Goal: Task Accomplishment & Management: Complete application form

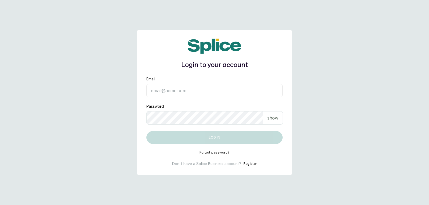
type input "[EMAIL_ADDRESS][DOMAIN_NAME]"
click at [274, 120] on p "show" at bounding box center [272, 118] width 11 height 6
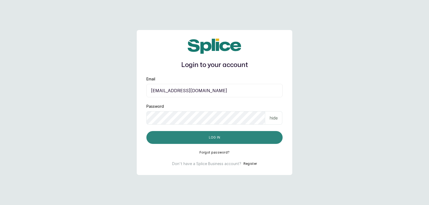
click at [265, 134] on button "Log in" at bounding box center [214, 137] width 136 height 13
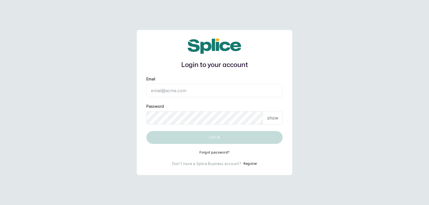
type input "[EMAIL_ADDRESS][DOMAIN_NAME]"
click at [268, 116] on p "show" at bounding box center [272, 118] width 11 height 6
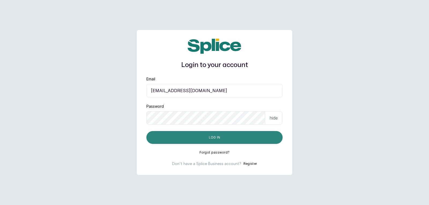
click at [256, 135] on button "Log in" at bounding box center [214, 137] width 136 height 13
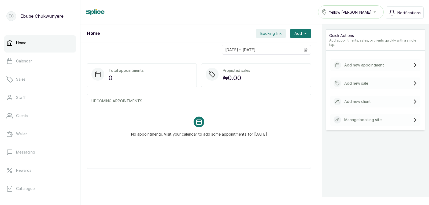
click at [355, 63] on p "Add new appointment" at bounding box center [364, 64] width 40 height 5
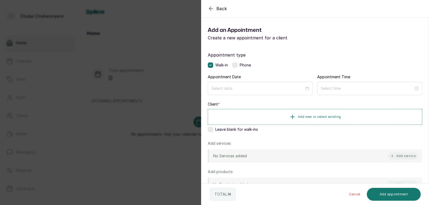
click at [235, 68] on label at bounding box center [234, 64] width 5 height 5
click at [293, 87] on input at bounding box center [257, 88] width 93 height 6
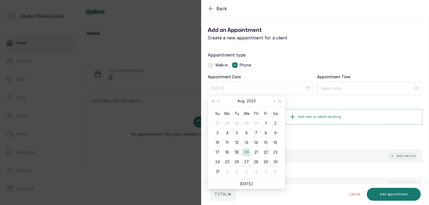
type input "[DATE]"
click at [237, 153] on div "19" at bounding box center [236, 152] width 6 height 6
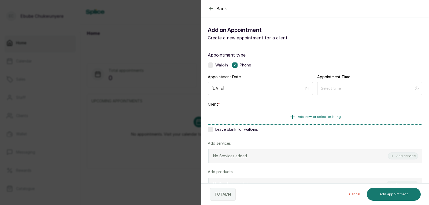
click at [209, 7] on icon "button" at bounding box center [211, 8] width 6 height 6
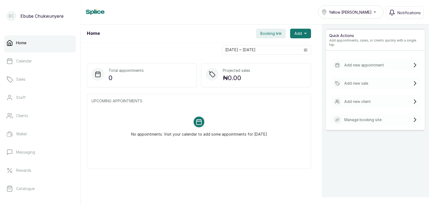
click at [365, 80] on div "Add new sale" at bounding box center [375, 83] width 90 height 12
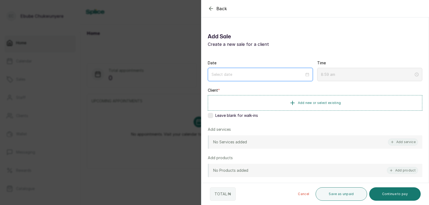
drag, startPoint x: 288, startPoint y: 72, endPoint x: 284, endPoint y: 74, distance: 4.4
click at [288, 72] on input at bounding box center [257, 75] width 93 height 6
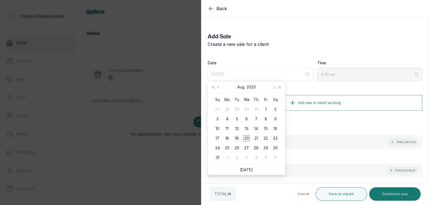
type input "[DATE]"
click at [238, 139] on div "19" at bounding box center [236, 138] width 6 height 6
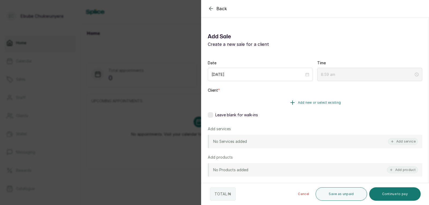
click at [273, 100] on button "Add new or select existing" at bounding box center [315, 102] width 214 height 15
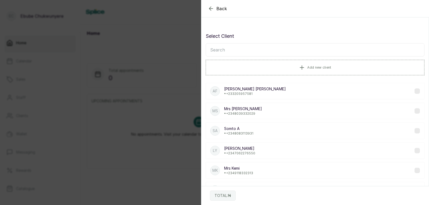
click at [250, 51] on input "text" at bounding box center [314, 49] width 219 height 13
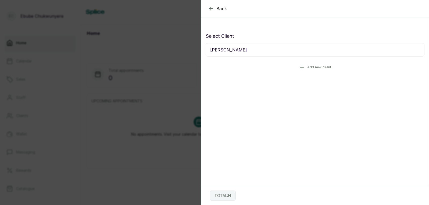
type input "[PERSON_NAME]"
click at [283, 64] on button "Add new client" at bounding box center [314, 67] width 219 height 15
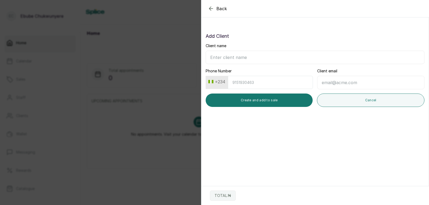
click at [245, 57] on input "Client name" at bounding box center [314, 57] width 219 height 13
type input "Mrs [PERSON_NAME]"
click at [242, 81] on input "Phone Number" at bounding box center [270, 82] width 85 height 13
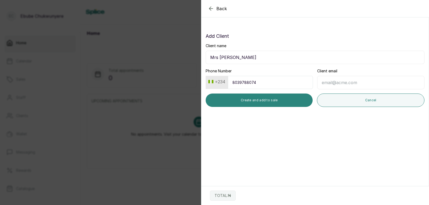
type input "8039788074"
click at [265, 97] on button "Create and add to sale" at bounding box center [258, 99] width 107 height 13
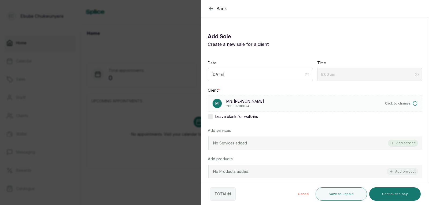
click at [397, 143] on button "Add service" at bounding box center [403, 143] width 30 height 7
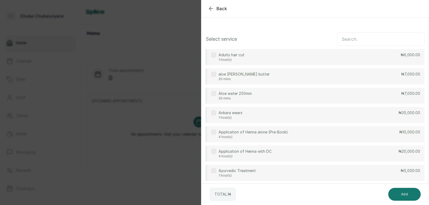
click at [377, 39] on input "text" at bounding box center [380, 38] width 87 height 13
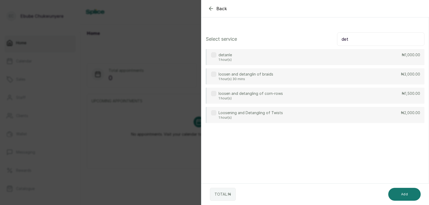
click at [359, 55] on div "detanle 1 hour(s) ₦1,000.00" at bounding box center [314, 57] width 219 height 16
click at [376, 42] on input "det" at bounding box center [380, 38] width 87 height 13
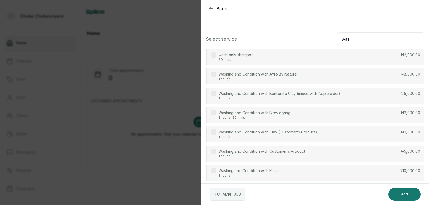
click at [403, 174] on div "Washing and Condition with Kimia 1 hour(s) ₦10,000.00" at bounding box center [314, 173] width 219 height 16
click at [400, 76] on p "₦8,000.00" at bounding box center [410, 74] width 20 height 5
click at [368, 40] on input "was" at bounding box center [380, 38] width 87 height 13
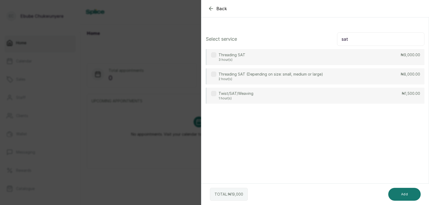
click at [351, 58] on div "Threading SAT 3 hour(s) ₦9,000.00" at bounding box center [314, 57] width 219 height 16
click at [365, 40] on input "sat" at bounding box center [380, 38] width 87 height 13
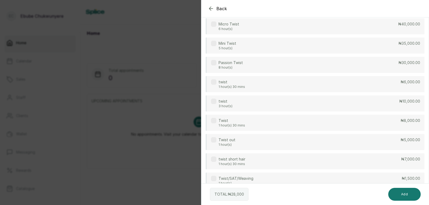
scroll to position [227, 0]
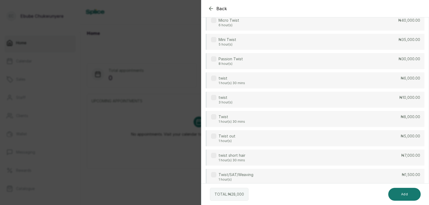
click at [390, 103] on div "twist 3 hour(s) ₦10,000.00" at bounding box center [314, 100] width 219 height 16
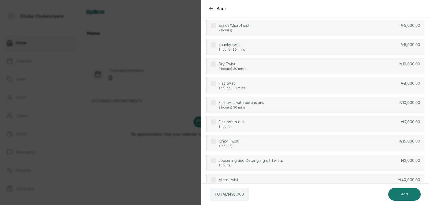
scroll to position [0, 0]
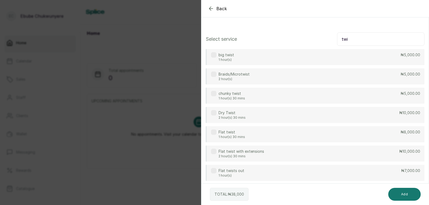
click at [378, 42] on input "twi" at bounding box center [380, 38] width 87 height 13
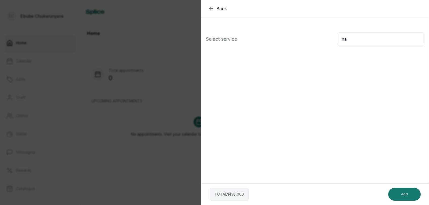
type input "h"
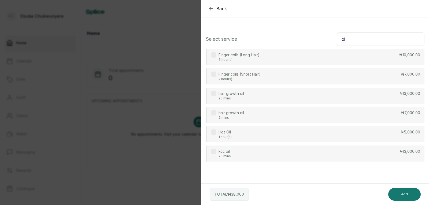
click at [285, 118] on div "hair growth oil 5 mins ₦7,000.00" at bounding box center [314, 115] width 219 height 16
click at [363, 40] on input "oi" at bounding box center [380, 38] width 87 height 13
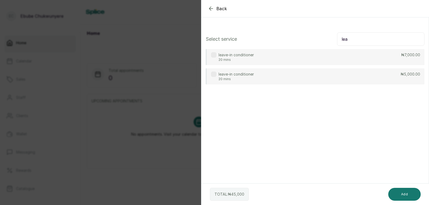
click at [338, 61] on div "leave-in conditioner 20 mins ₦7,000.00" at bounding box center [314, 57] width 219 height 16
click at [356, 39] on input "lea" at bounding box center [380, 38] width 87 height 13
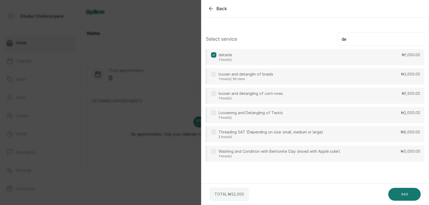
type input "d"
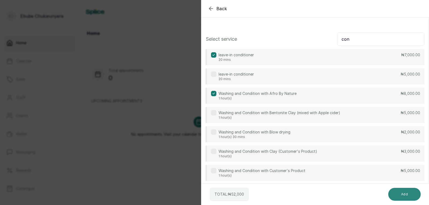
type input "con"
click at [408, 191] on button "Add" at bounding box center [404, 194] width 32 height 13
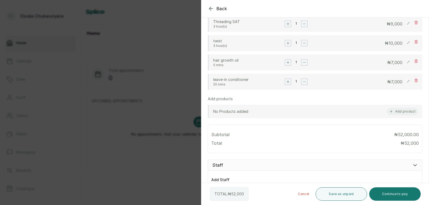
scroll to position [188, 0]
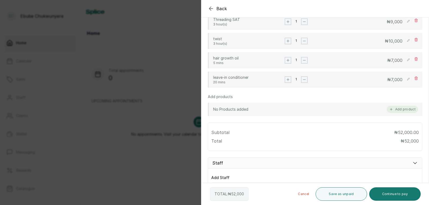
click at [402, 113] on button "Add product" at bounding box center [402, 109] width 31 height 7
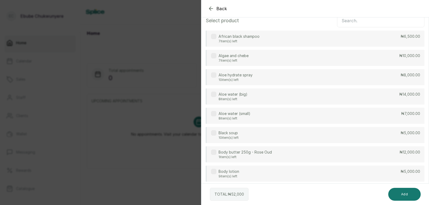
scroll to position [0, 0]
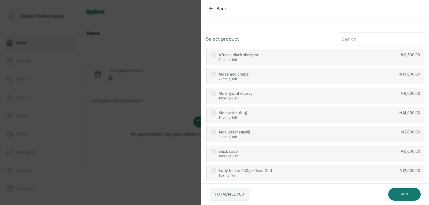
click at [388, 38] on input "text" at bounding box center [380, 38] width 87 height 13
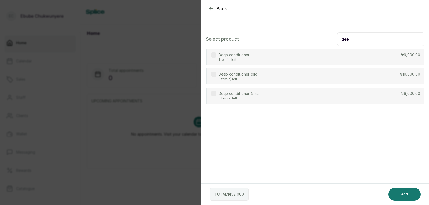
type input "dee"
click at [335, 78] on div "Deep conditioner (big) 6 item(s) left ₦10,000.00" at bounding box center [314, 76] width 219 height 16
click at [399, 193] on button "Add" at bounding box center [404, 194] width 32 height 13
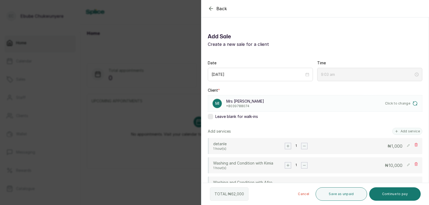
click at [286, 146] on rect "button" at bounding box center [288, 146] width 6 height 6
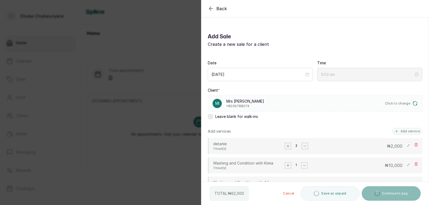
click at [286, 146] on rect "button" at bounding box center [288, 146] width 6 height 6
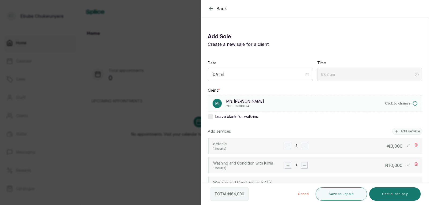
click at [287, 168] on rect "button" at bounding box center [288, 165] width 6 height 6
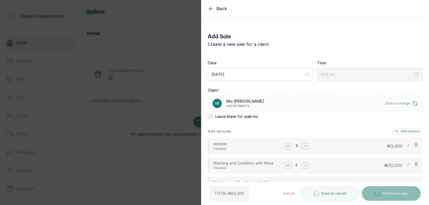
click at [287, 168] on rect "button" at bounding box center [288, 165] width 6 height 6
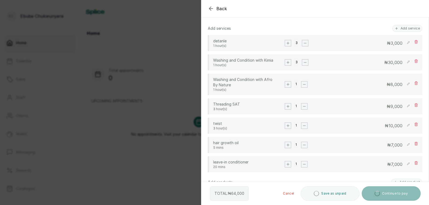
scroll to position [104, 0]
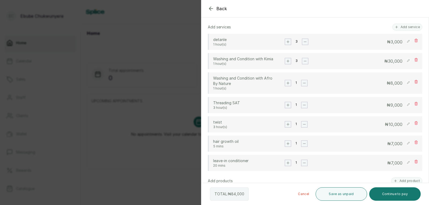
click at [405, 107] on rect at bounding box center [407, 104] width 5 height 5
click at [394, 108] on input "9,000" at bounding box center [379, 105] width 46 height 7
type input "6"
type input "8,000"
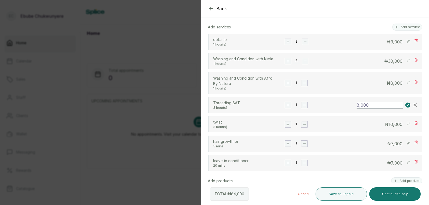
click at [406, 106] on icon at bounding box center [407, 105] width 2 height 2
click at [286, 108] on rect "button" at bounding box center [288, 105] width 6 height 6
type input "9:04 am"
click at [405, 146] on rect at bounding box center [407, 142] width 5 height 5
click at [383, 147] on input "7,000" at bounding box center [379, 143] width 46 height 7
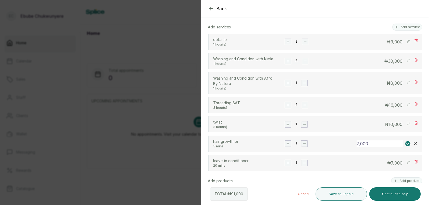
click at [383, 147] on input "7,000" at bounding box center [379, 143] width 46 height 7
type input "8,000"
click at [405, 146] on rect at bounding box center [407, 143] width 5 height 5
click at [405, 165] on rect at bounding box center [407, 162] width 5 height 5
click at [390, 166] on input "7,000" at bounding box center [379, 163] width 46 height 7
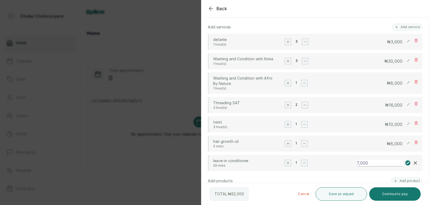
click at [390, 166] on input "7,000" at bounding box center [379, 163] width 46 height 7
type input "8,000"
click at [405, 166] on rect at bounding box center [407, 162] width 5 height 5
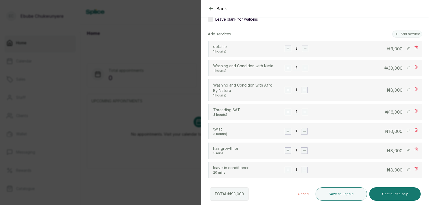
scroll to position [98, 0]
click at [405, 113] on rect at bounding box center [407, 110] width 5 height 5
type input "9:05 am"
click at [302, 114] on rect "button" at bounding box center [305, 111] width 6 height 6
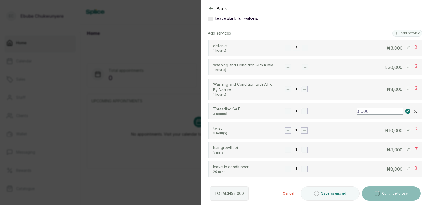
click at [367, 115] on input "8,000" at bounding box center [379, 111] width 46 height 7
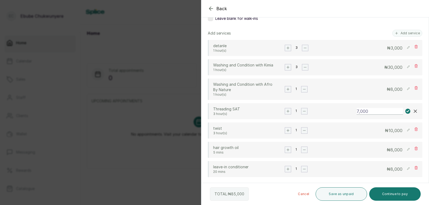
type input "7,000"
click at [406, 112] on icon at bounding box center [407, 111] width 2 height 2
click at [285, 114] on rect "button" at bounding box center [288, 111] width 6 height 6
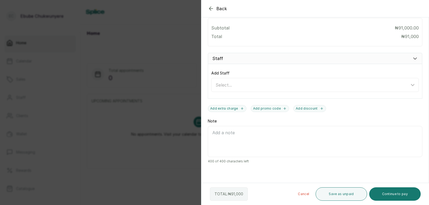
scroll to position [300, 0]
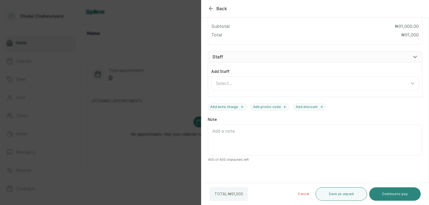
click at [384, 193] on button "Continue to pay" at bounding box center [395, 193] width 52 height 13
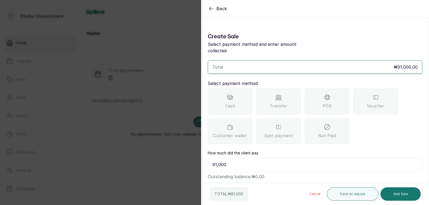
click at [325, 103] on span "POS" at bounding box center [326, 106] width 9 height 6
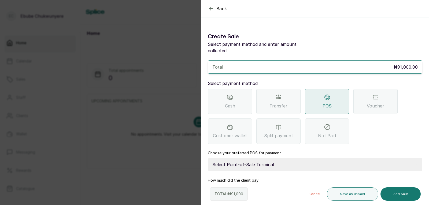
click at [309, 159] on select "Select Point-of-Sale Terminal FCMB - POS First City Monument Bank Providus - PO…" at bounding box center [315, 164] width 214 height 13
select select "299b113a-5d98-43e9-9b5c-b9bdcec1b9bd"
click at [208, 158] on select "Select Point-of-Sale Terminal FCMB - POS First City Monument Bank Providus - PO…" at bounding box center [315, 164] width 214 height 13
click at [398, 196] on button "Add Sale" at bounding box center [400, 193] width 40 height 13
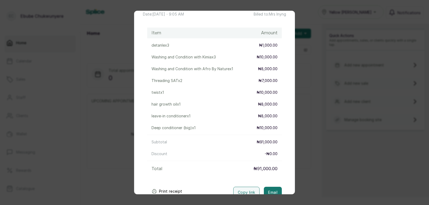
scroll to position [43, 0]
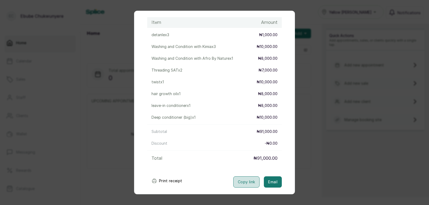
click at [237, 180] on button "Copy link" at bounding box center [246, 181] width 26 height 11
click at [326, 151] on div "Transaction Details Date: 19 Aug, 2025 ・ 9:05 AM Billed to: Mrs Inyng Item Amou…" at bounding box center [214, 102] width 429 height 205
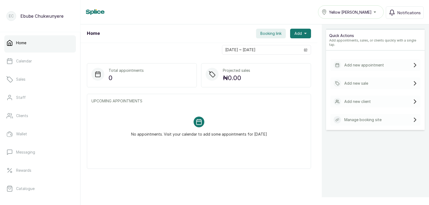
click at [347, 81] on p "Add new sale" at bounding box center [356, 83] width 24 height 5
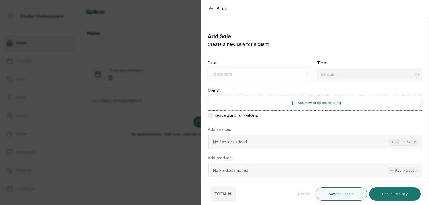
click at [261, 77] on div at bounding box center [260, 74] width 105 height 13
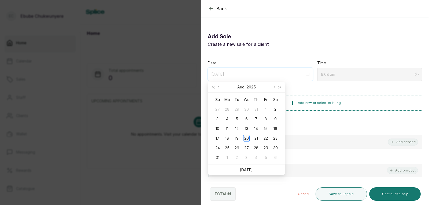
type input "2025/08/20"
click at [244, 141] on div "20" at bounding box center [246, 138] width 6 height 6
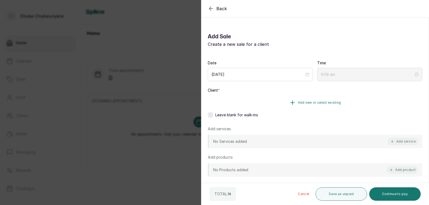
click at [358, 100] on button "Add new or select existing" at bounding box center [315, 102] width 214 height 15
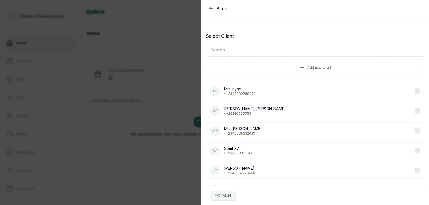
click at [297, 48] on input "text" at bounding box center [314, 49] width 219 height 13
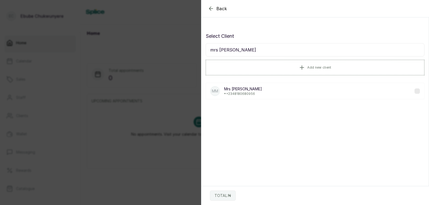
type input "mrs mary"
click at [258, 95] on div "MM Mrs Mary • +234 8180680956" at bounding box center [314, 91] width 219 height 17
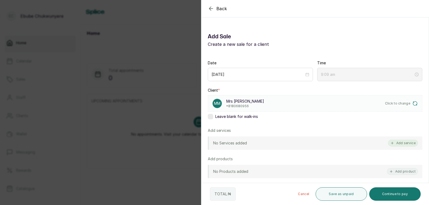
click at [397, 142] on button "Add service" at bounding box center [403, 143] width 30 height 7
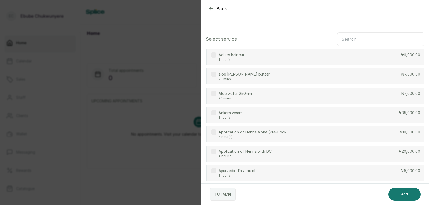
click at [352, 38] on input "text" at bounding box center [380, 38] width 87 height 13
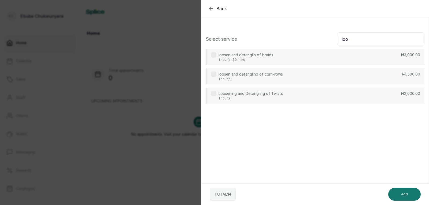
click at [384, 77] on div "loosen and detangling of corn-rows 1 hour(s) ₦1,500.00" at bounding box center [314, 76] width 219 height 16
click at [375, 42] on input "loo" at bounding box center [380, 38] width 87 height 13
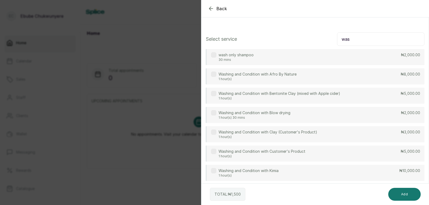
click at [356, 58] on div "wash only shampoo 30 mins ₦2,000.00" at bounding box center [314, 57] width 219 height 16
click at [366, 38] on input "was" at bounding box center [380, 38] width 87 height 13
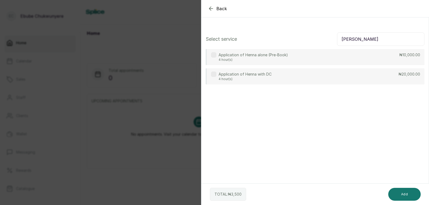
type input "henn"
click at [369, 56] on div "Application of Henna alone (Pre-Book) 4 hour(s) ₦10,000.00" at bounding box center [314, 57] width 219 height 16
click at [399, 196] on button "Add" at bounding box center [404, 194] width 32 height 13
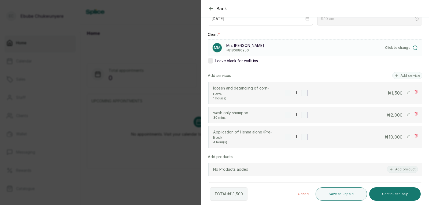
scroll to position [77, 0]
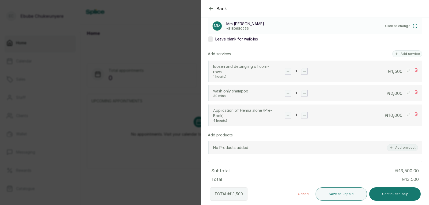
click at [407, 94] on icon at bounding box center [408, 92] width 2 height 2
click at [396, 93] on input "2,000" at bounding box center [379, 93] width 46 height 7
type input "3,000"
click at [405, 94] on rect at bounding box center [407, 93] width 5 height 5
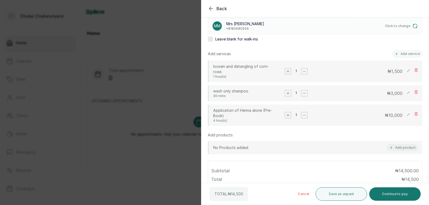
click at [405, 115] on rect at bounding box center [407, 114] width 5 height 5
click at [393, 116] on input "10,000" at bounding box center [379, 115] width 46 height 7
type input "14,000"
click at [406, 115] on icon at bounding box center [407, 115] width 2 height 2
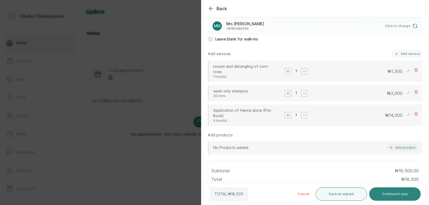
click at [385, 193] on button "Continue to pay" at bounding box center [395, 193] width 52 height 13
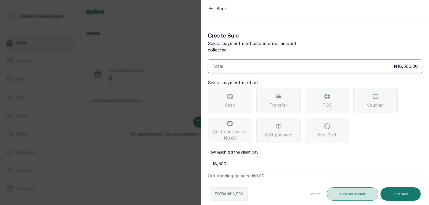
scroll to position [0, 0]
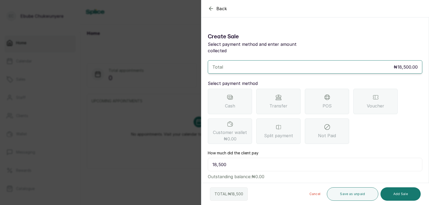
click at [327, 103] on span "POS" at bounding box center [326, 106] width 9 height 6
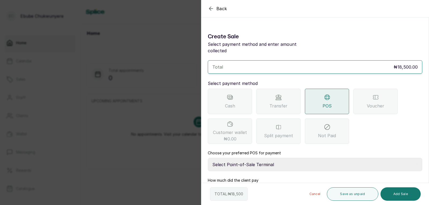
click at [317, 158] on select "Select Point-of-Sale Terminal FCMB - POS First City Monument Bank Providus - PO…" at bounding box center [315, 164] width 214 height 13
click at [208, 158] on select "Select Point-of-Sale Terminal FCMB - POS First City Monument Bank Providus - PO…" at bounding box center [315, 164] width 214 height 13
click at [276, 158] on select "Select Point-of-Sale Terminal FCMB - POS First City Monument Bank Providus - PO…" at bounding box center [315, 164] width 214 height 13
select select "299b113a-5d98-43e9-9b5c-b9bdcec1b9bd"
click at [208, 158] on select "Select Point-of-Sale Terminal FCMB - POS First City Monument Bank Providus - PO…" at bounding box center [315, 164] width 214 height 13
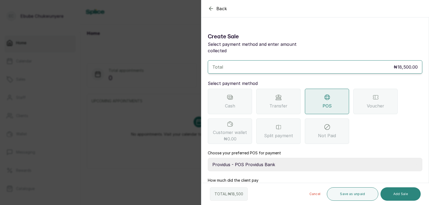
click at [390, 194] on button "Add Sale" at bounding box center [400, 193] width 40 height 13
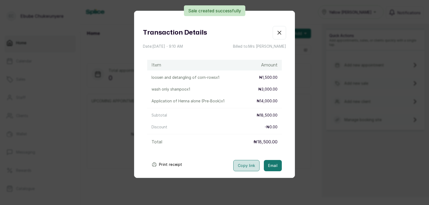
click at [240, 163] on button "Copy link" at bounding box center [246, 165] width 26 height 11
